Goal: Book appointment/travel/reservation

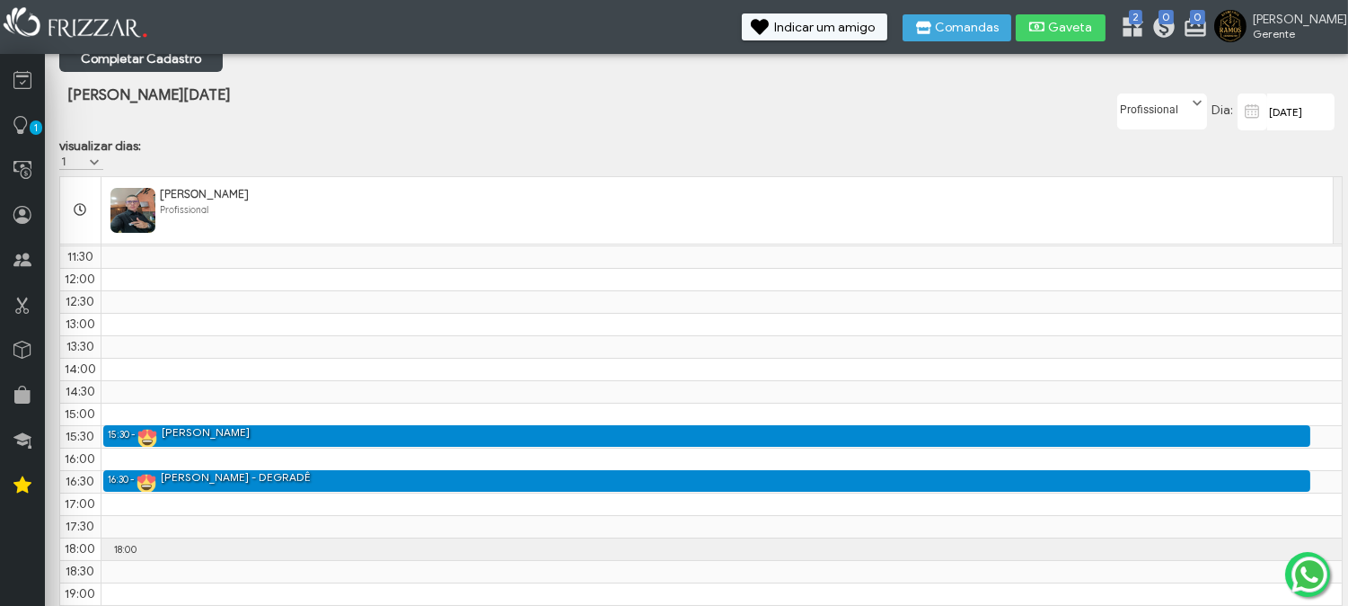
scroll to position [146, 0]
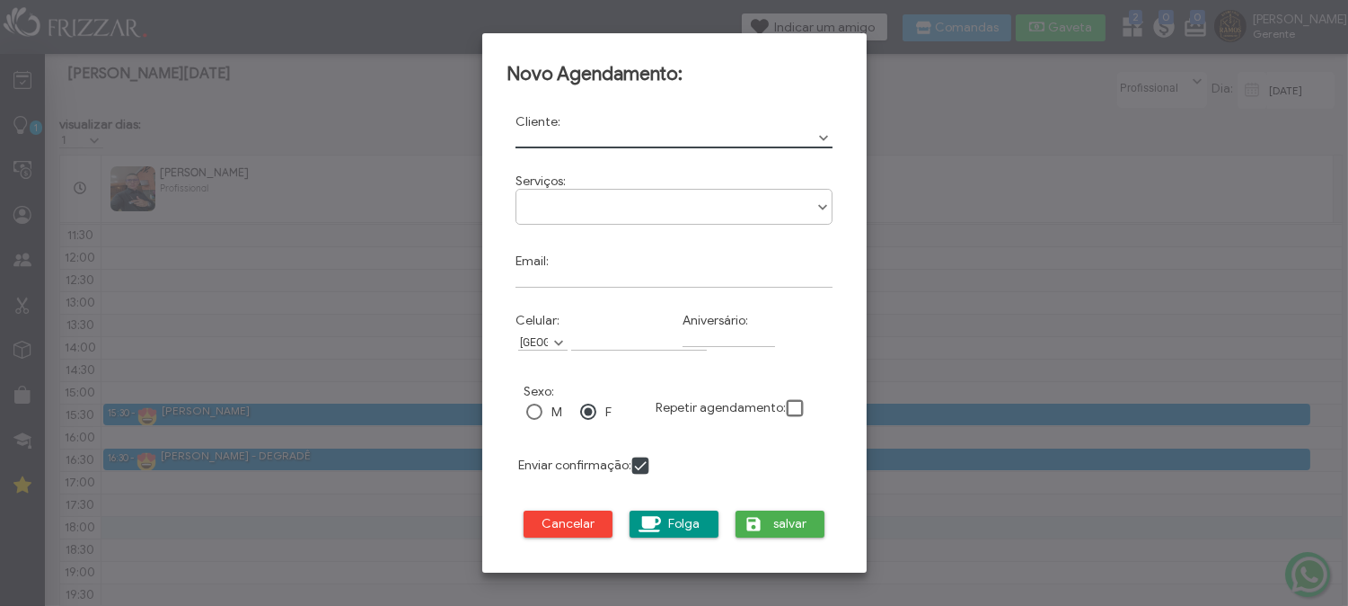
click at [626, 146] on input "text" at bounding box center [675, 138] width 318 height 19
type input "Chapolin"
click at [528, 413] on div at bounding box center [534, 411] width 16 height 16
click at [603, 285] on input "Email:" at bounding box center [675, 278] width 318 height 19
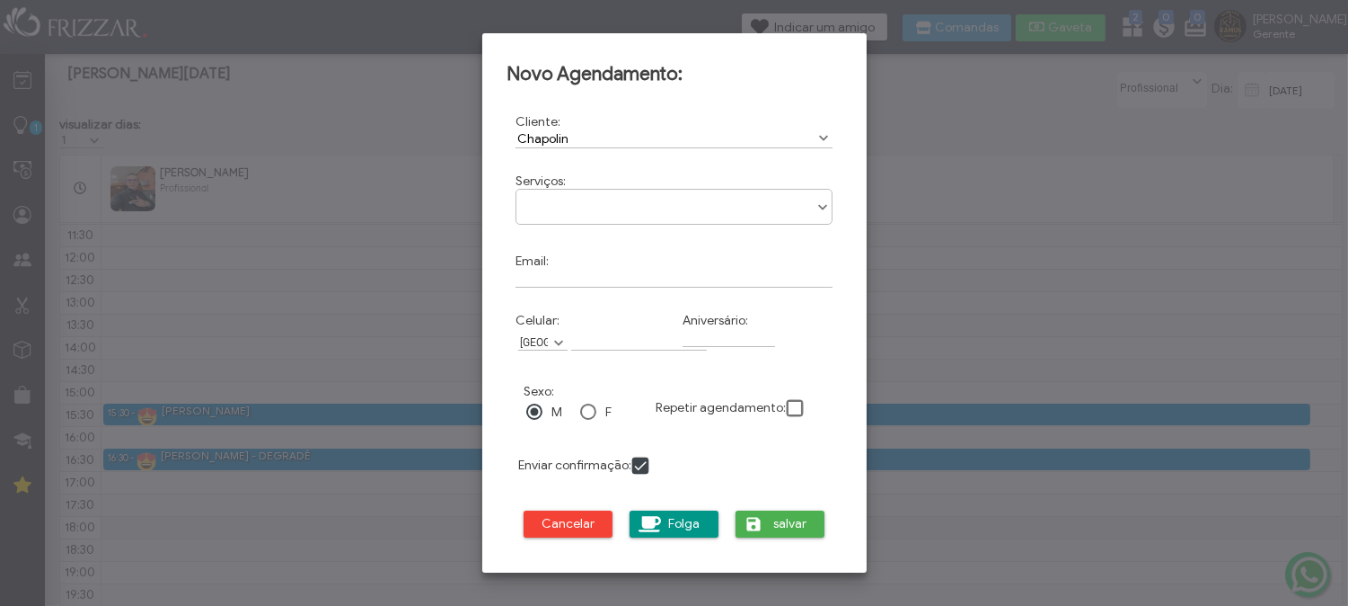
click at [604, 213] on div "BARBA ALINHAMENTO BARBA TOALHA QUENTE CORTE SOCIAL DEGRADÊ LIMPEZA DE PELE SOMB…" at bounding box center [675, 207] width 318 height 36
click at [614, 200] on ul at bounding box center [675, 201] width 316 height 22
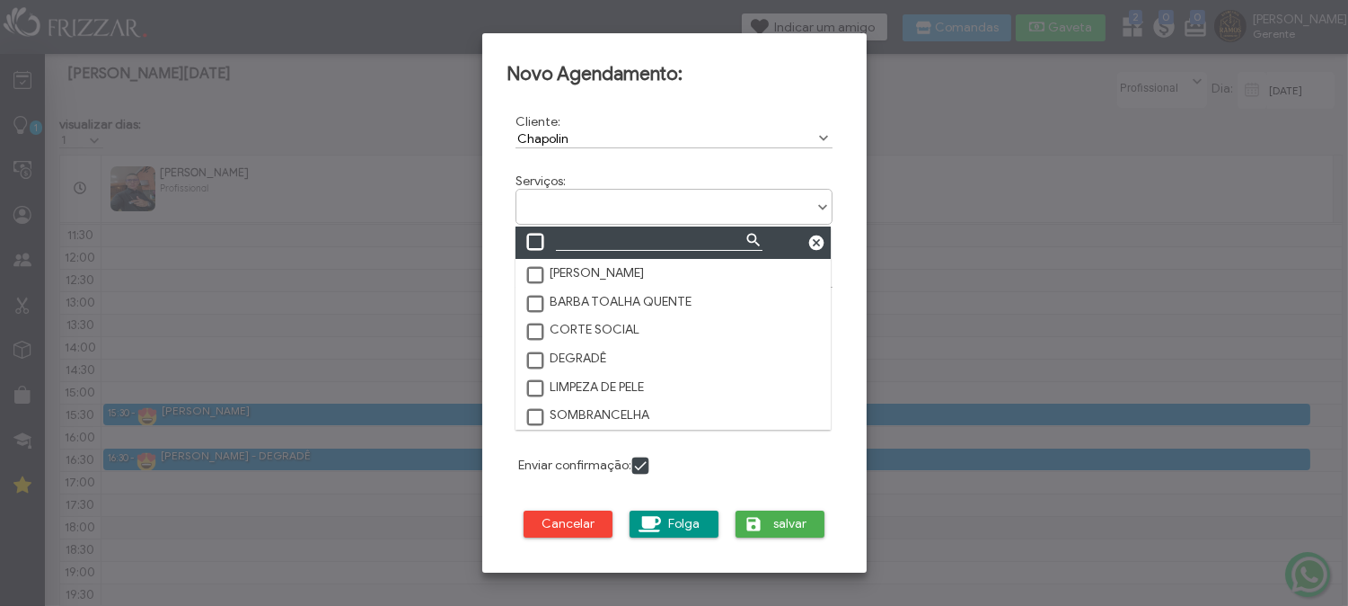
scroll to position [9, 75]
click at [603, 336] on label "CORTE SOCIAL" at bounding box center [582, 330] width 115 height 16
click at [766, 526] on button "salvar" at bounding box center [781, 523] width 90 height 27
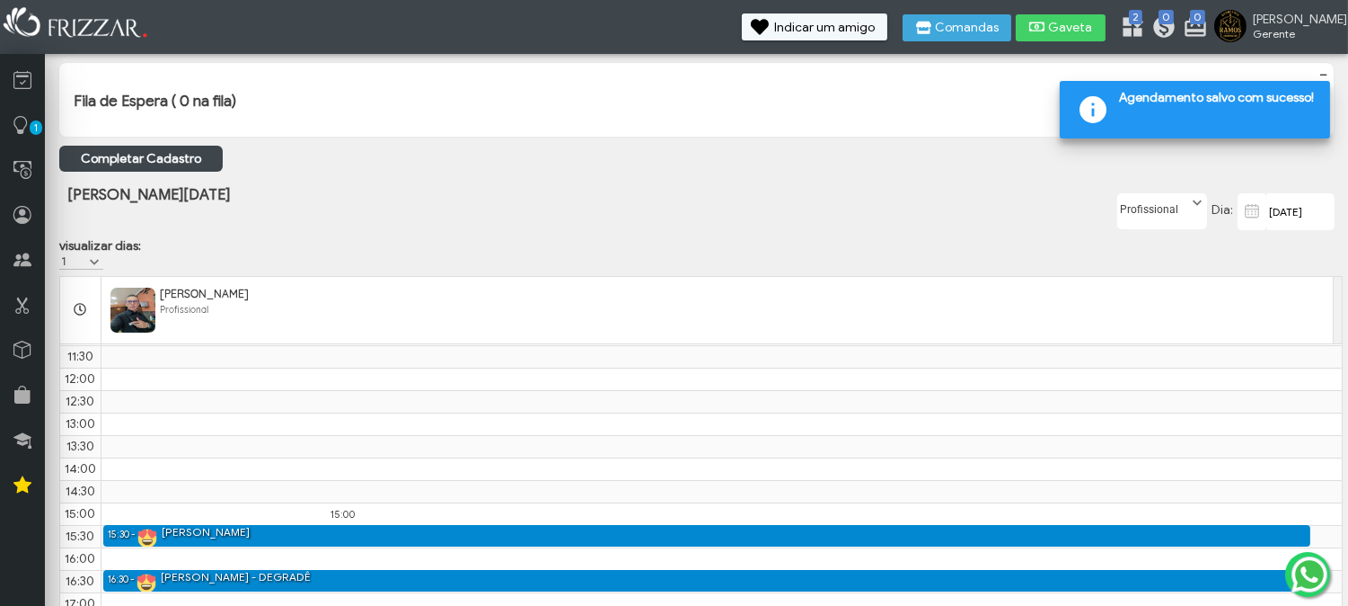
scroll to position [146, 0]
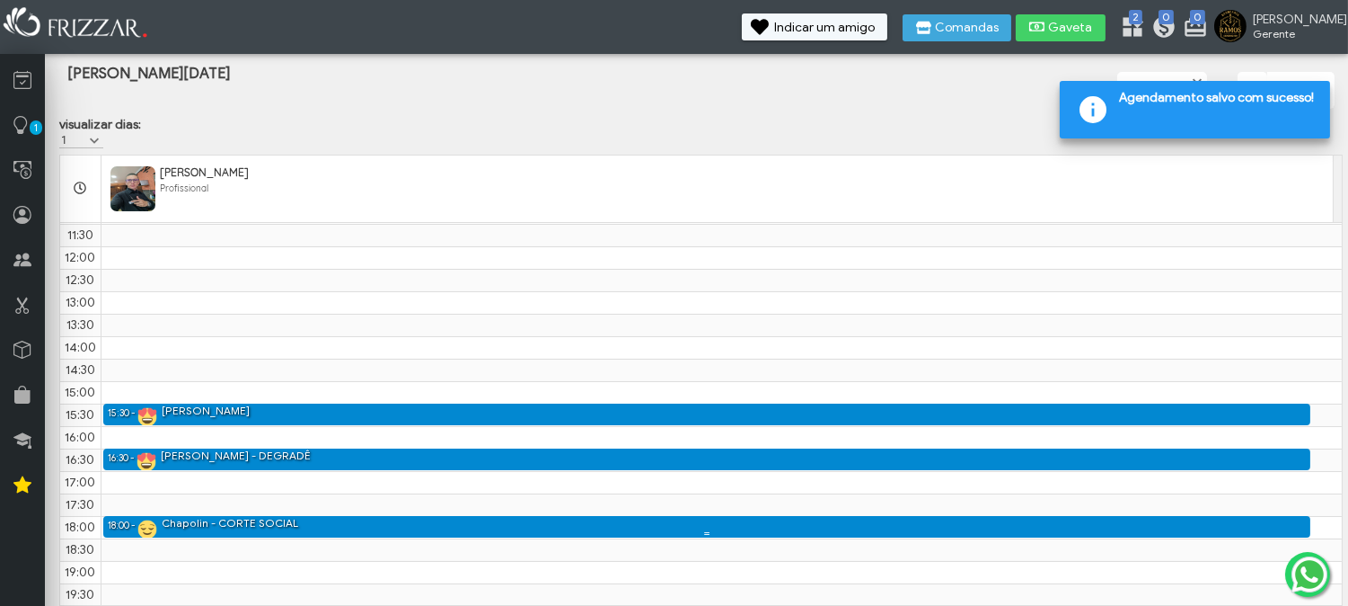
click at [298, 527] on div "18:00 - 18:30 Chapolin - CORTE SOCIAL" at bounding box center [707, 527] width 1208 height 22
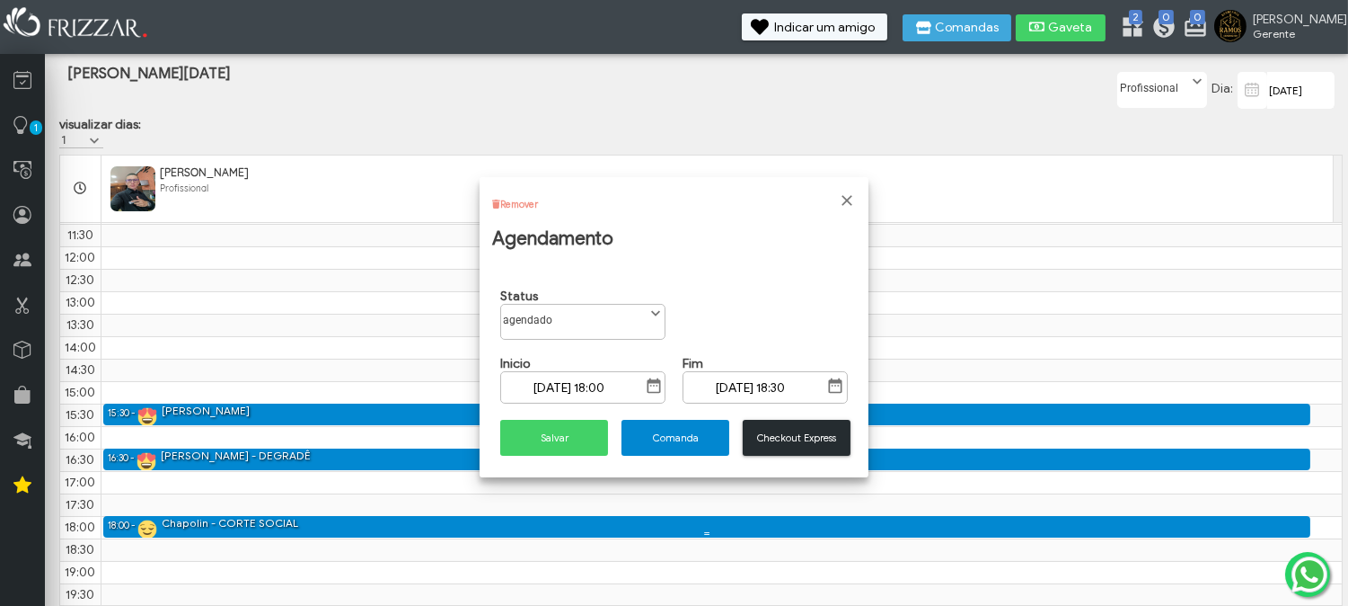
scroll to position [9, 75]
click at [681, 431] on span "Comanda" at bounding box center [675, 437] width 83 height 13
